Goal: Transaction & Acquisition: Purchase product/service

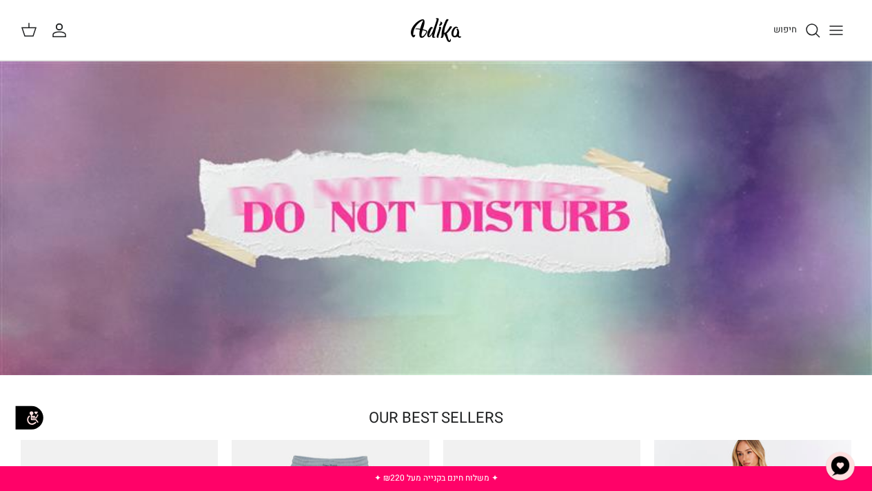
click at [845, 45] on div "חיפוש החשבון שלי חיפוש" at bounding box center [436, 30] width 872 height 61
click at [834, 31] on icon "Toggle menu" at bounding box center [836, 30] width 17 height 17
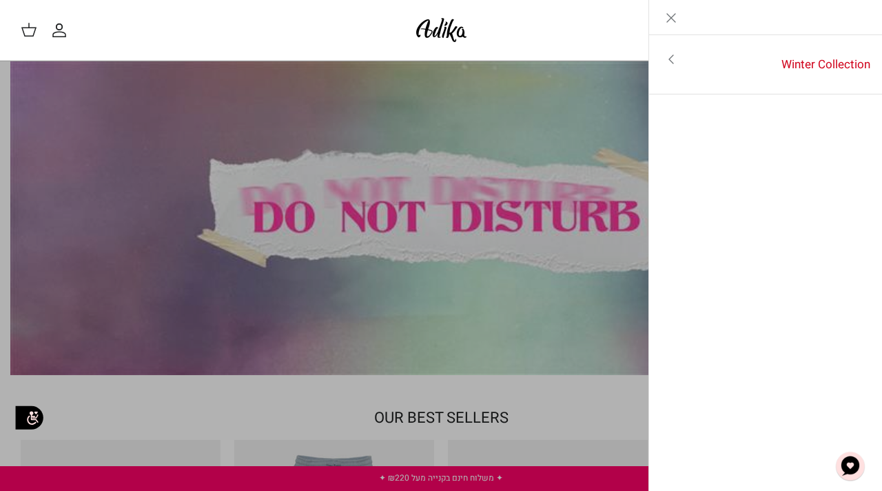
click at [674, 63] on icon "Toggle menu" at bounding box center [671, 59] width 17 height 17
click at [866, 19] on icon "Left" at bounding box center [860, 18] width 17 height 17
click at [671, 26] on link "Close" at bounding box center [671, 17] width 44 height 34
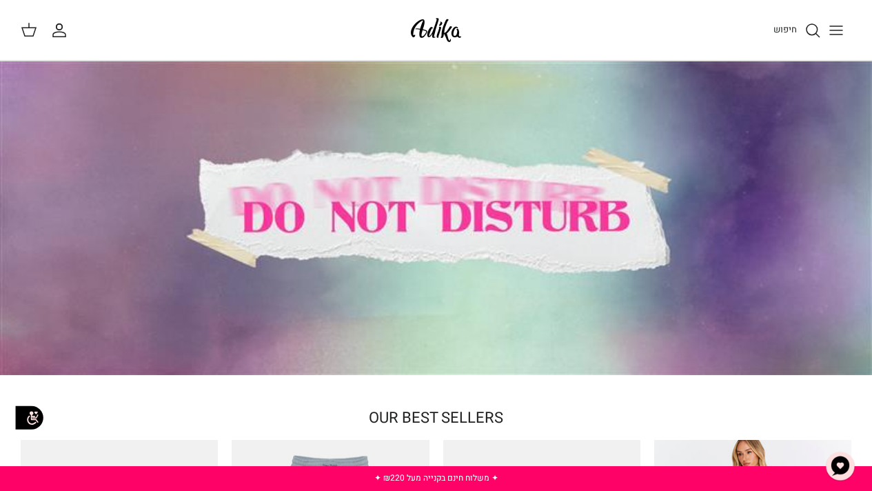
click at [25, 30] on icon at bounding box center [29, 29] width 17 height 17
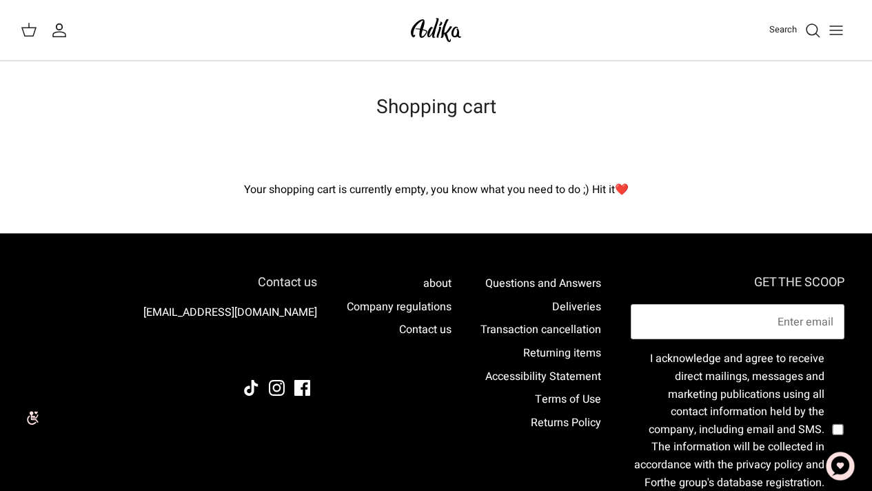
click at [538, 118] on h1 "Shopping cart" at bounding box center [436, 107] width 830 height 23
click at [838, 23] on icon "Toggle menu" at bounding box center [836, 30] width 17 height 17
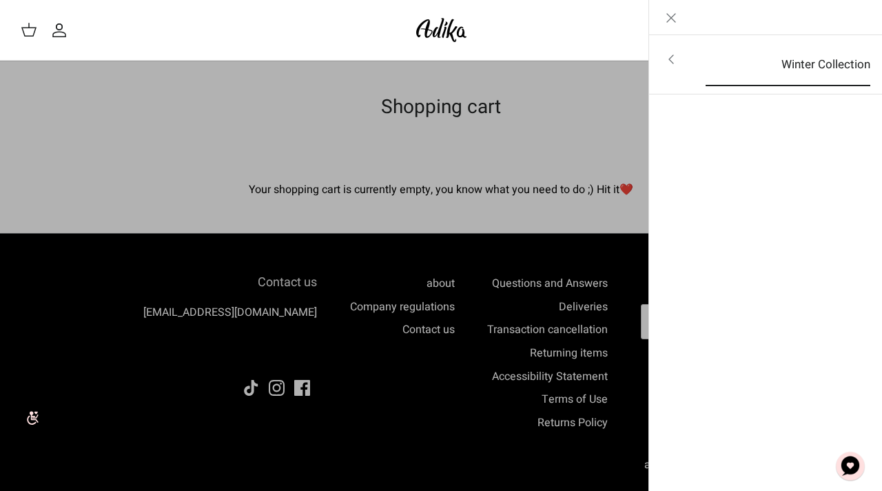
click at [824, 57] on font "Winter Collection" at bounding box center [825, 64] width 89 height 17
click at [830, 65] on font "For all items" at bounding box center [830, 60] width 64 height 17
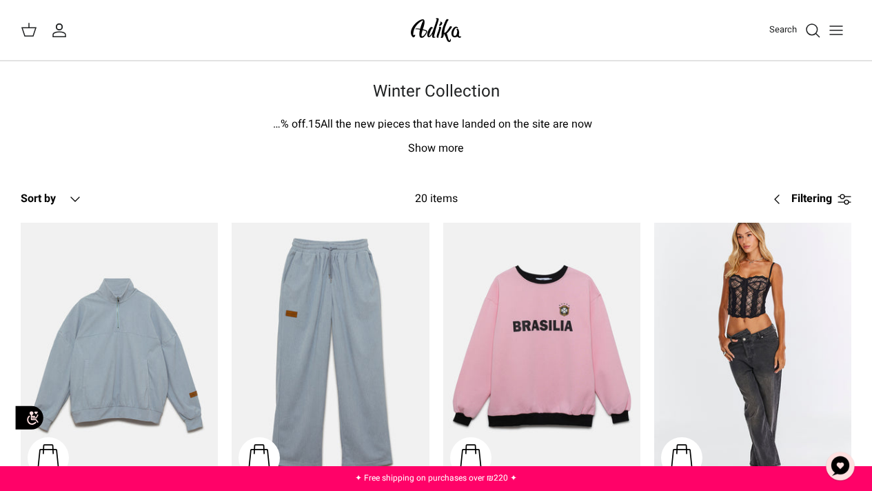
click at [440, 37] on img at bounding box center [436, 30] width 59 height 32
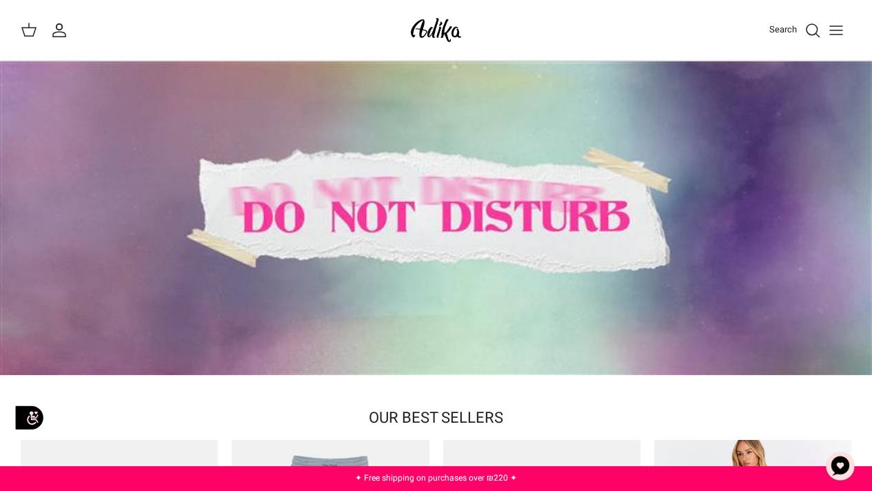
click at [793, 30] on font "Search" at bounding box center [783, 29] width 28 height 13
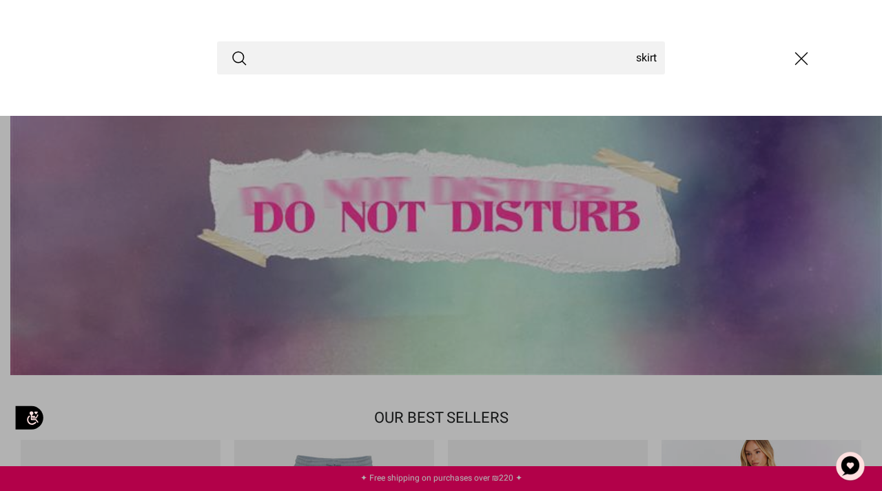
type input "skirt"
click at [231, 49] on button "Submit" at bounding box center [239, 58] width 17 height 18
